Goal: Navigation & Orientation: Find specific page/section

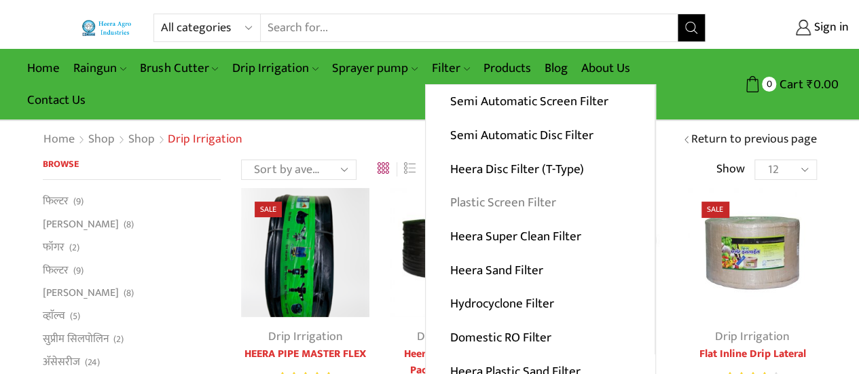
click at [634, 195] on link "Plastic Screen Filter" at bounding box center [540, 203] width 229 height 34
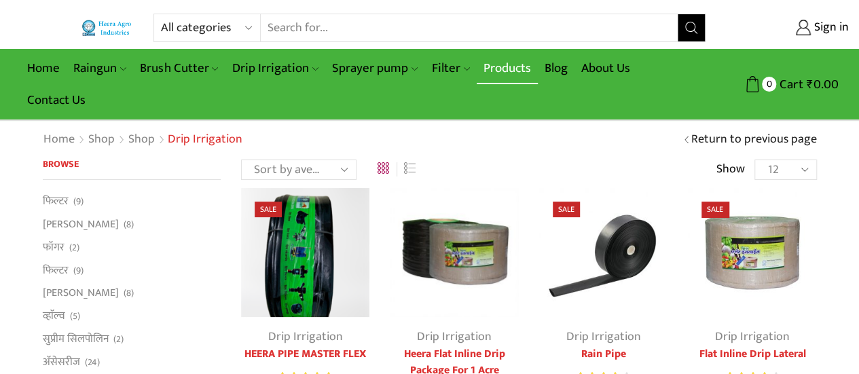
click at [487, 64] on link "Products" at bounding box center [507, 68] width 61 height 32
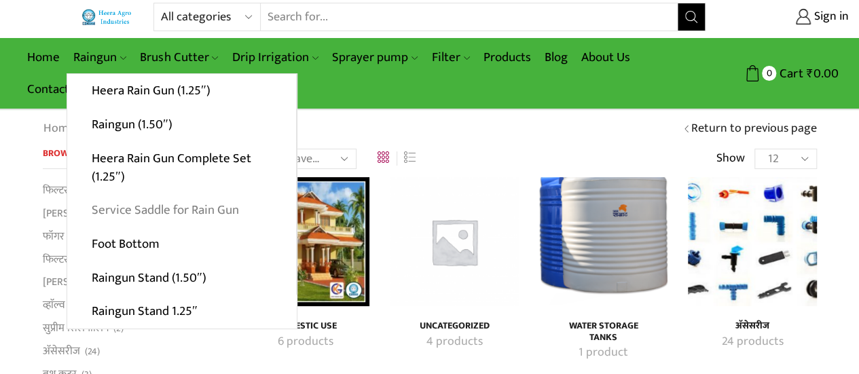
scroll to position [10, 0]
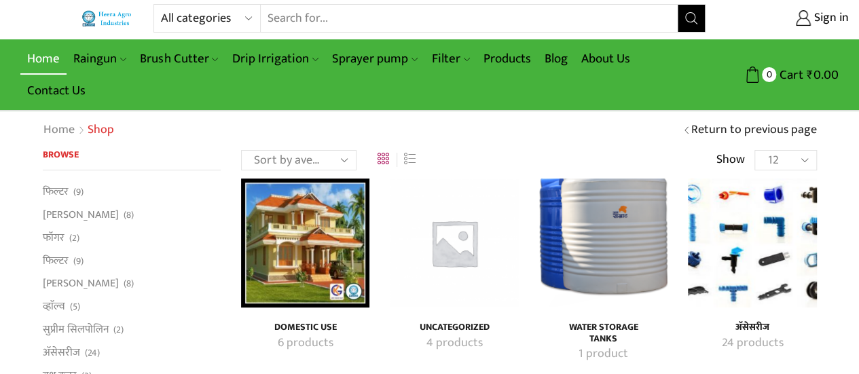
click at [52, 55] on link "Home" at bounding box center [43, 59] width 46 height 32
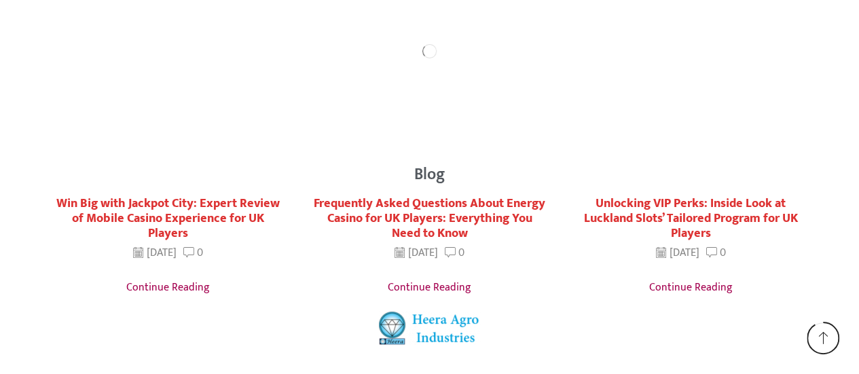
scroll to position [2767, 0]
